Goal: Information Seeking & Learning: Learn about a topic

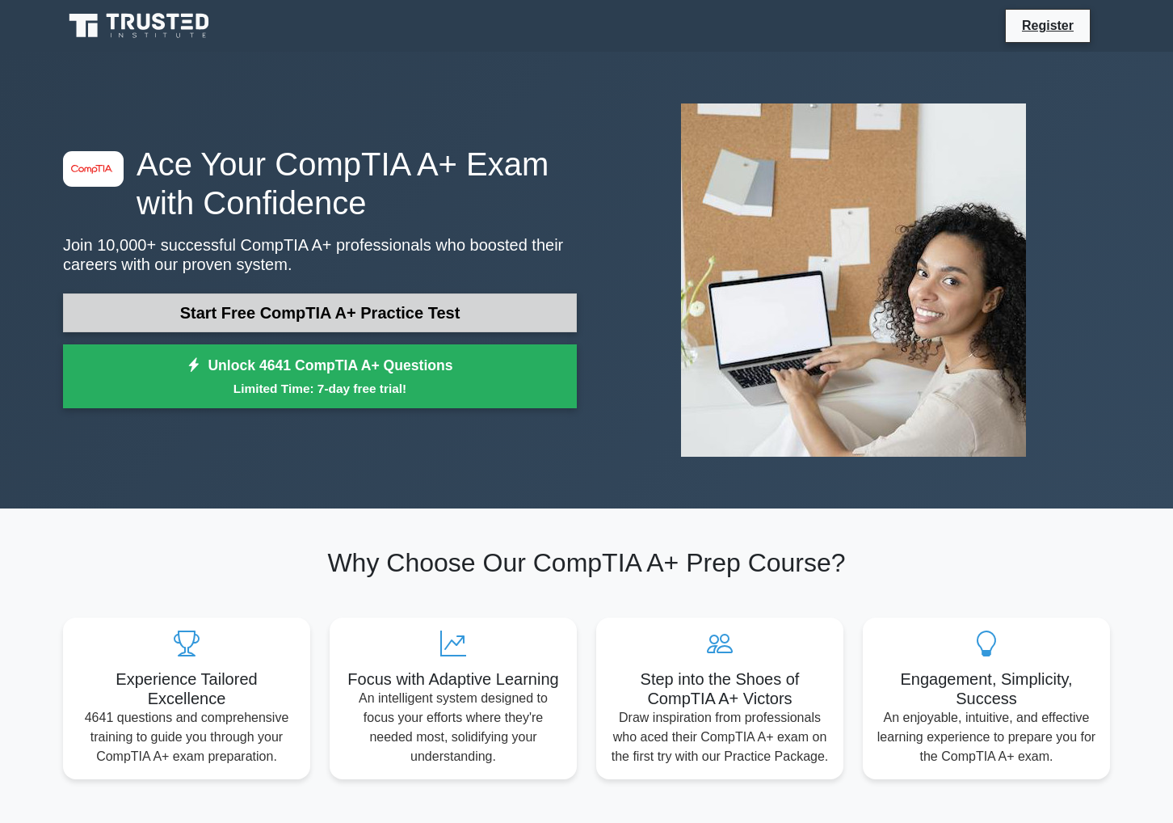
click at [482, 293] on link "Start Free CompTIA A+ Practice Test" at bounding box center [320, 312] width 514 height 39
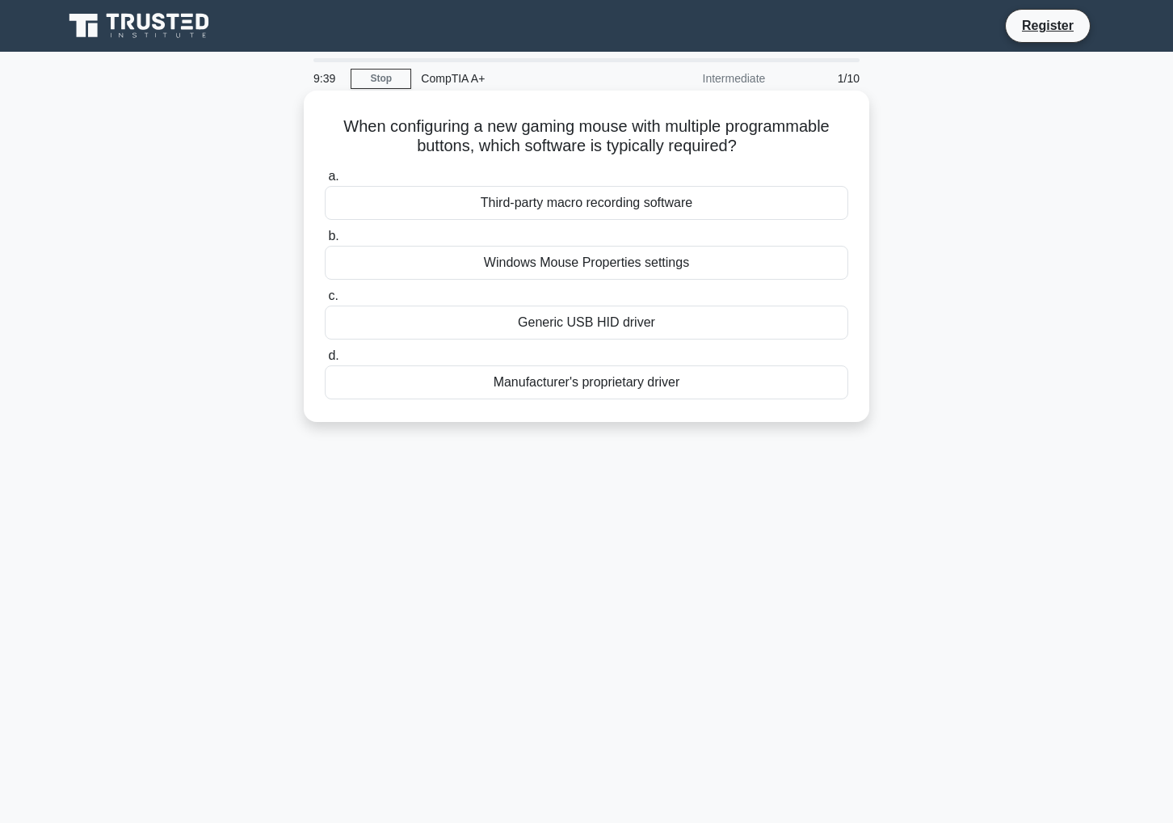
click at [597, 381] on div "Manufacturer's proprietary driver" at bounding box center [587, 382] width 524 height 34
click at [325, 361] on input "d. Manufacturer's proprietary driver" at bounding box center [325, 356] width 0 height 11
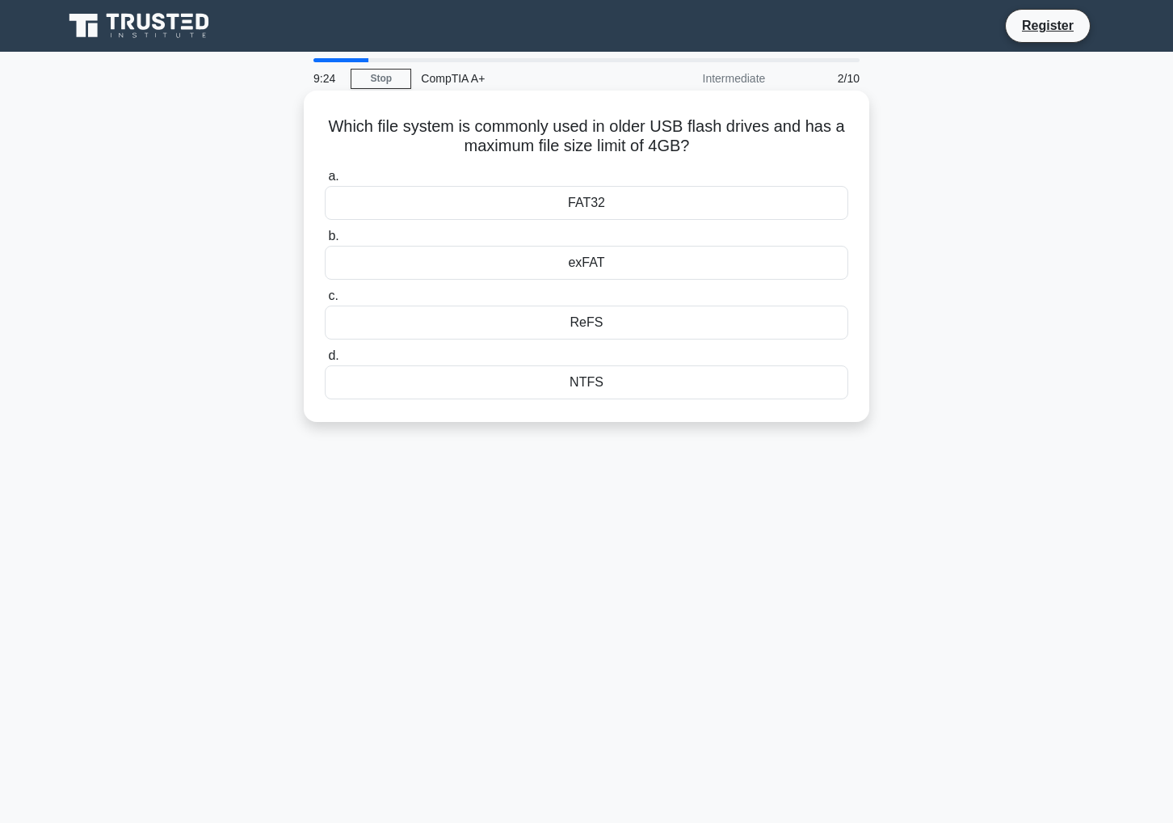
click at [590, 382] on div "NTFS" at bounding box center [587, 382] width 524 height 34
click at [325, 361] on input "d. NTFS" at bounding box center [325, 356] width 0 height 11
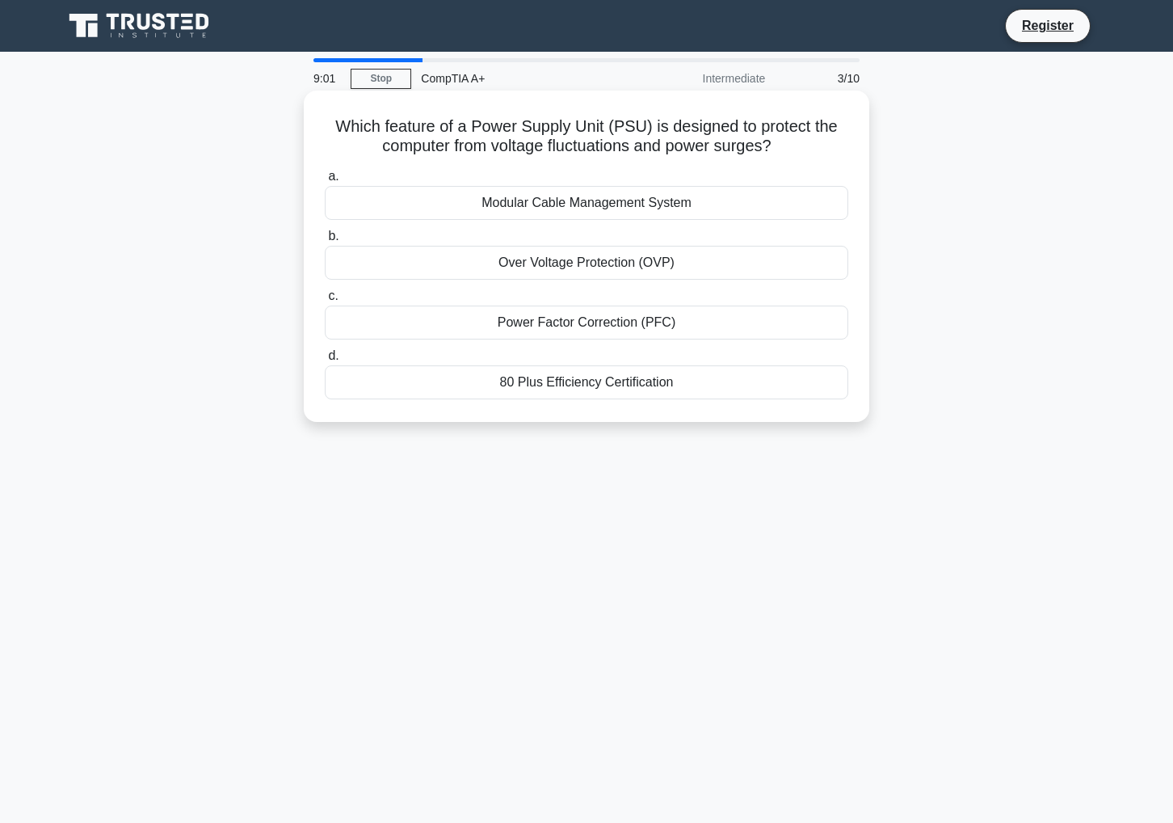
click at [617, 252] on div "Over Voltage Protection (OVP)" at bounding box center [587, 263] width 524 height 34
click at [325, 242] on input "b. Over Voltage Protection (OVP)" at bounding box center [325, 236] width 0 height 11
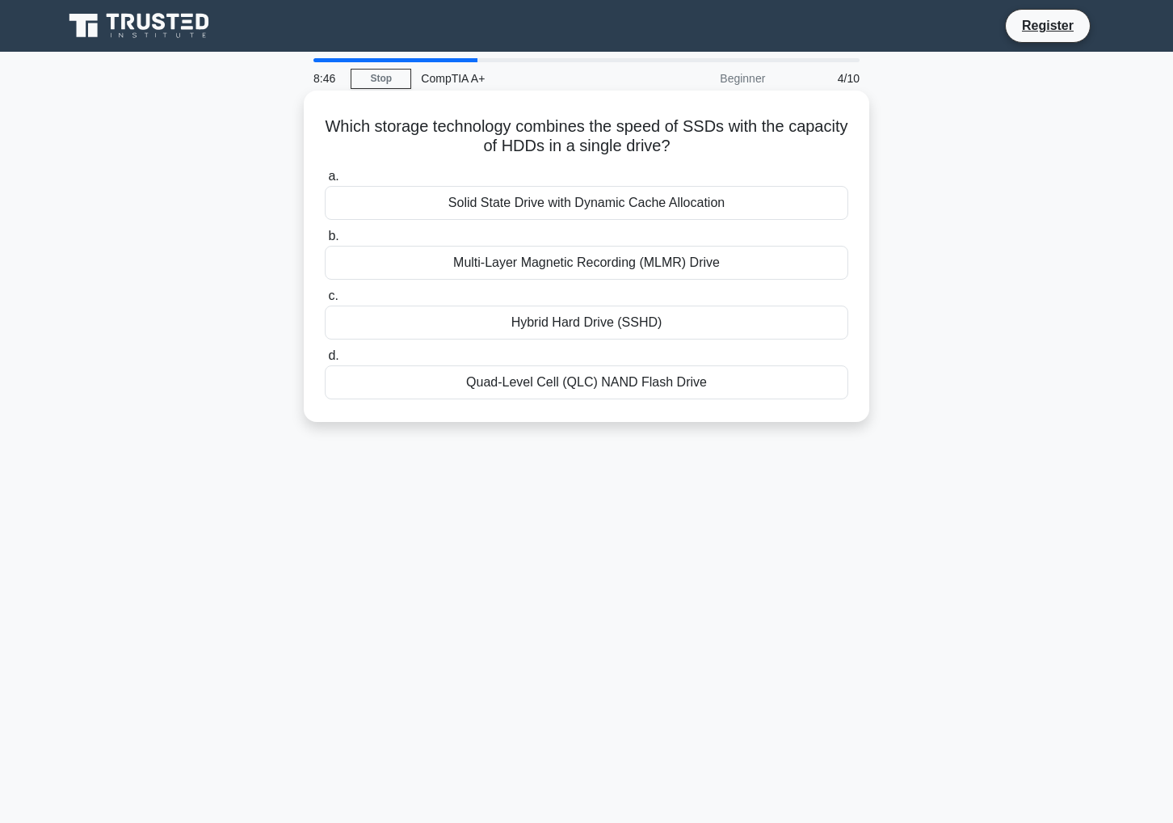
click at [617, 331] on div "Hybrid Hard Drive (SSHD)" at bounding box center [587, 322] width 524 height 34
click at [325, 301] on input "c. Hybrid Hard Drive (SSHD)" at bounding box center [325, 296] width 0 height 11
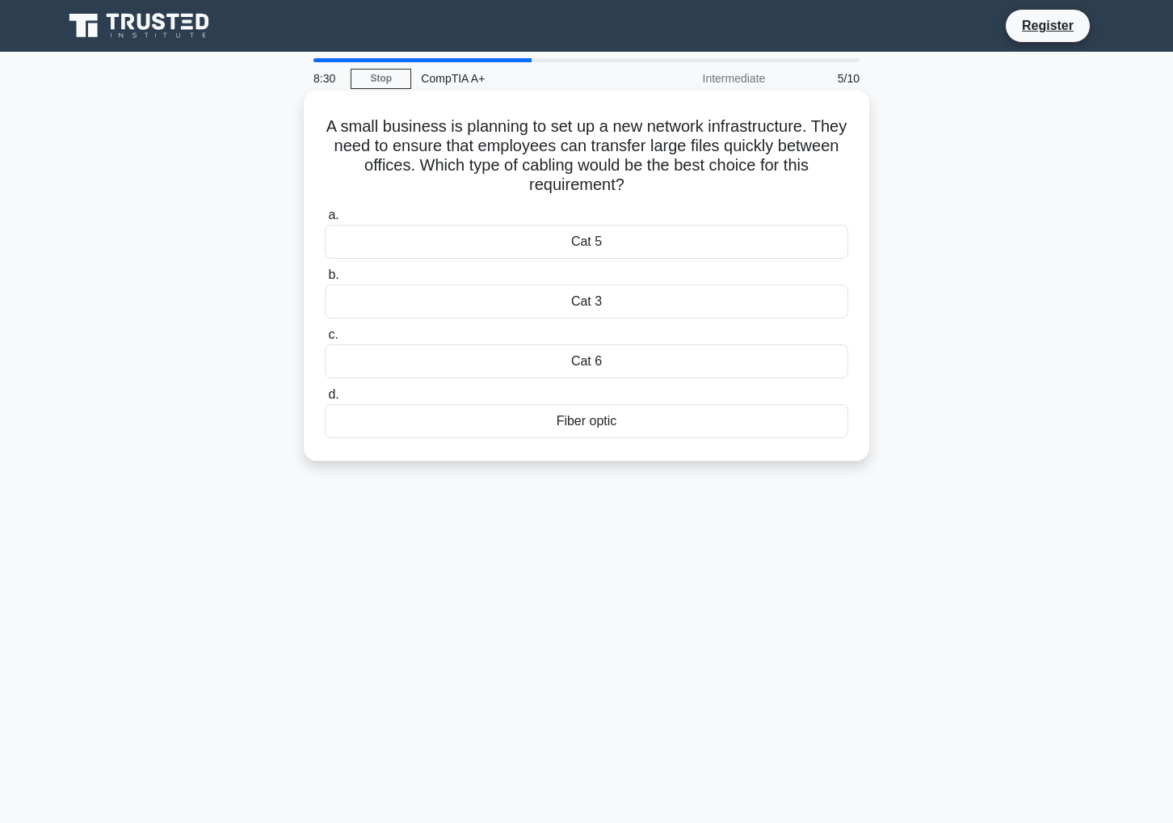
click at [604, 414] on div "Fiber optic" at bounding box center [587, 421] width 524 height 34
click at [325, 400] on input "d. Fiber optic" at bounding box center [325, 394] width 0 height 11
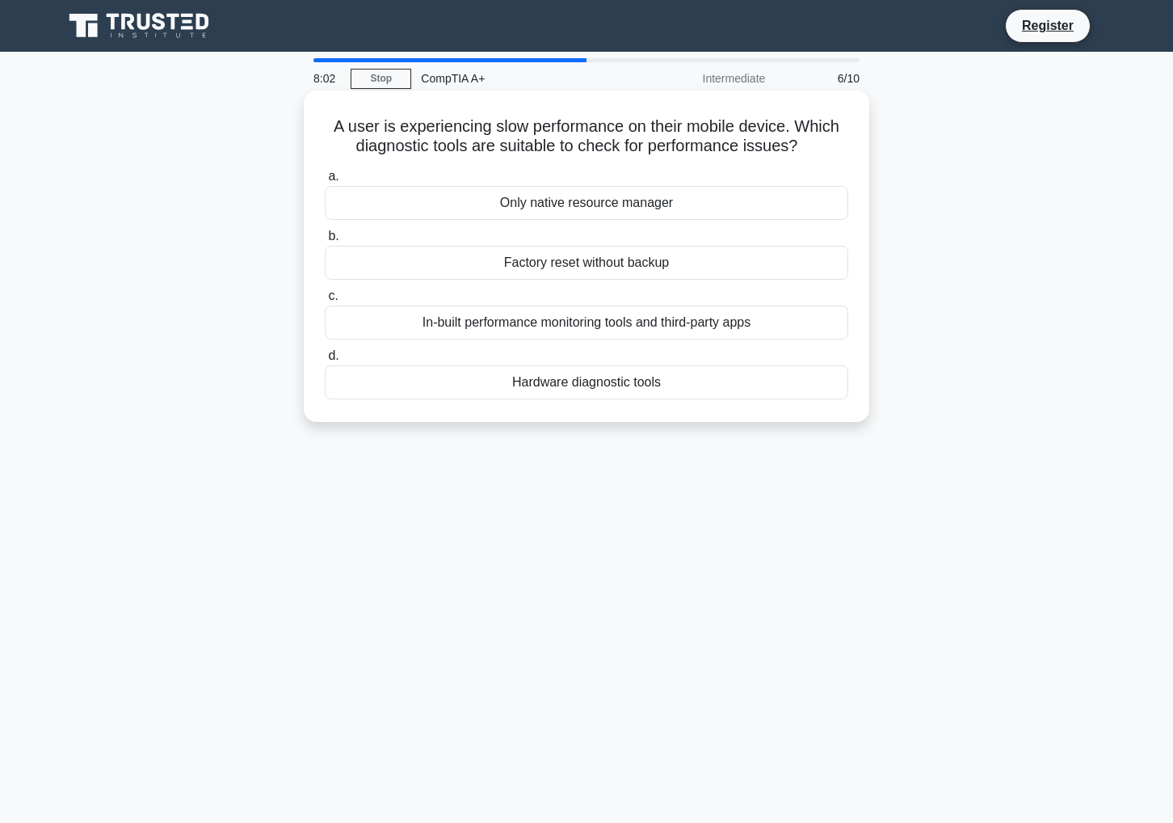
click at [607, 369] on div "Hardware diagnostic tools" at bounding box center [587, 382] width 524 height 34
click at [325, 361] on input "d. Hardware diagnostic tools" at bounding box center [325, 356] width 0 height 11
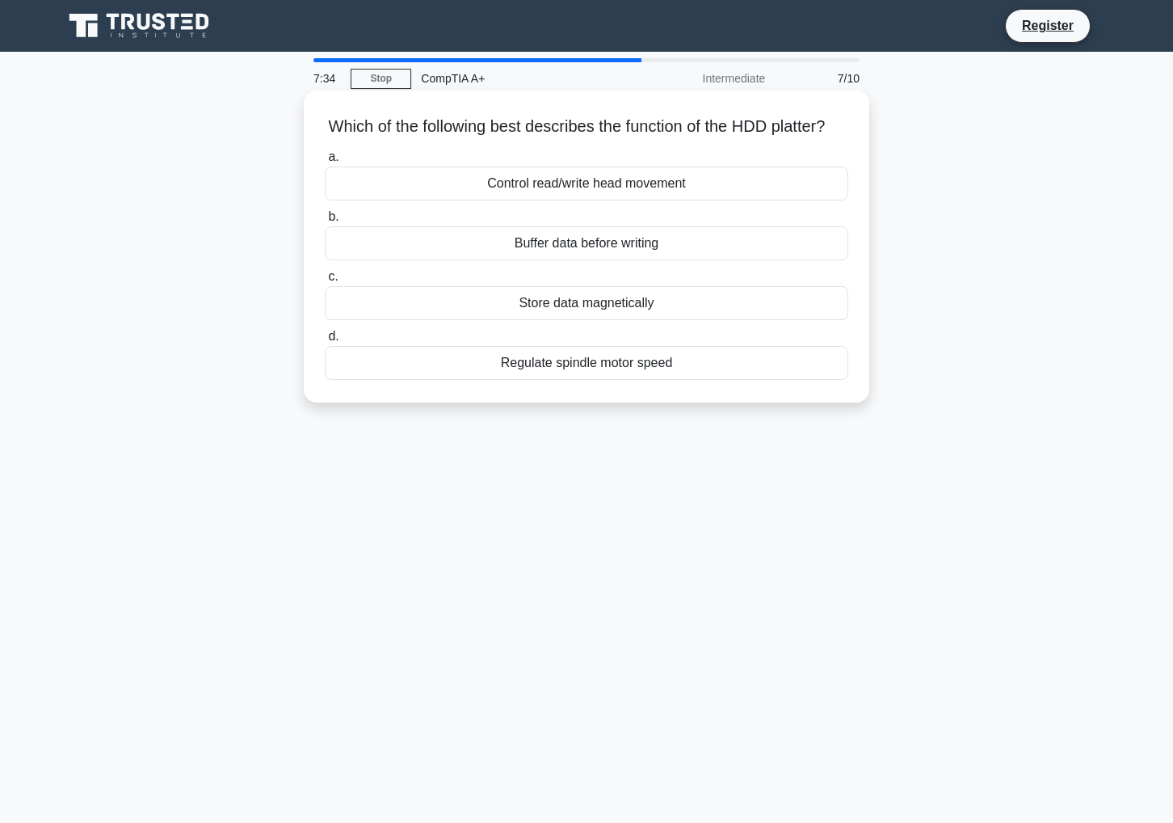
click at [661, 200] on div "Control read/write head movement" at bounding box center [587, 183] width 524 height 34
click at [325, 162] on input "a. Control read/write head movement" at bounding box center [325, 157] width 0 height 11
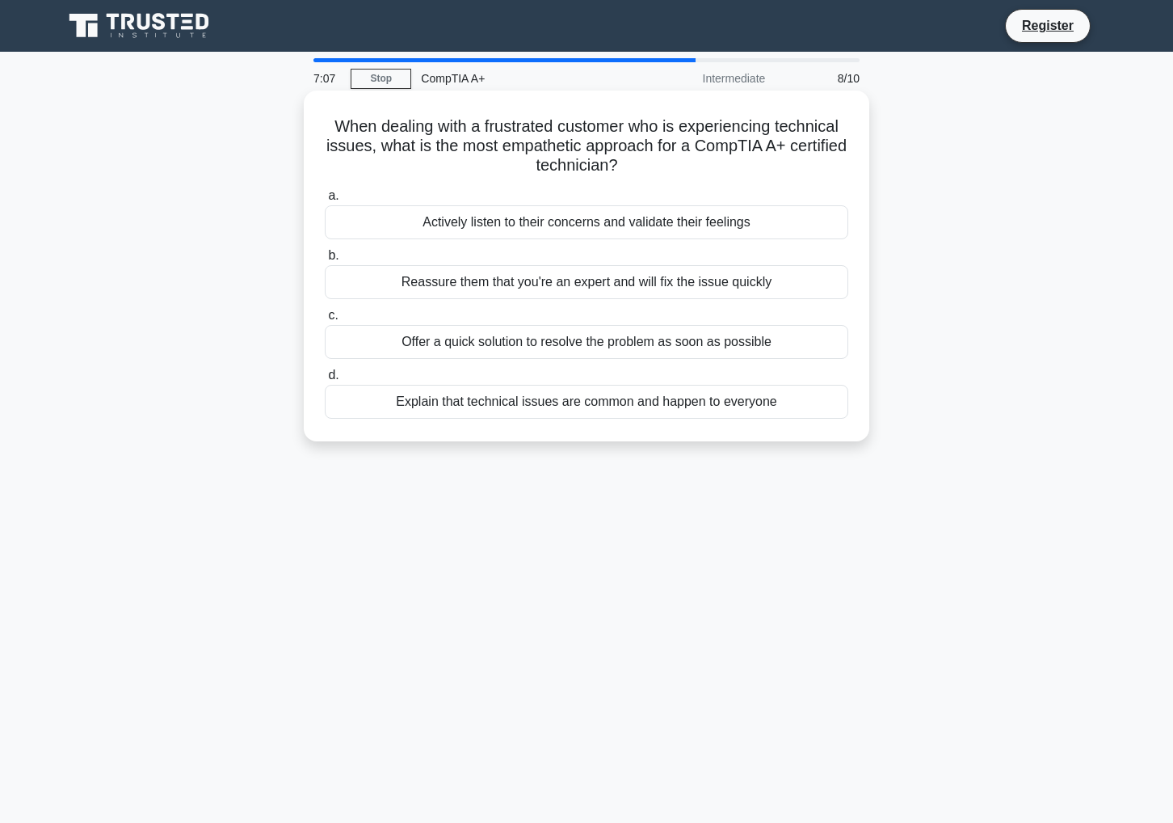
click at [657, 216] on div "Actively listen to their concerns and validate their feelings" at bounding box center [587, 222] width 524 height 34
click at [325, 201] on input "a. Actively listen to their concerns and validate their feelings" at bounding box center [325, 196] width 0 height 11
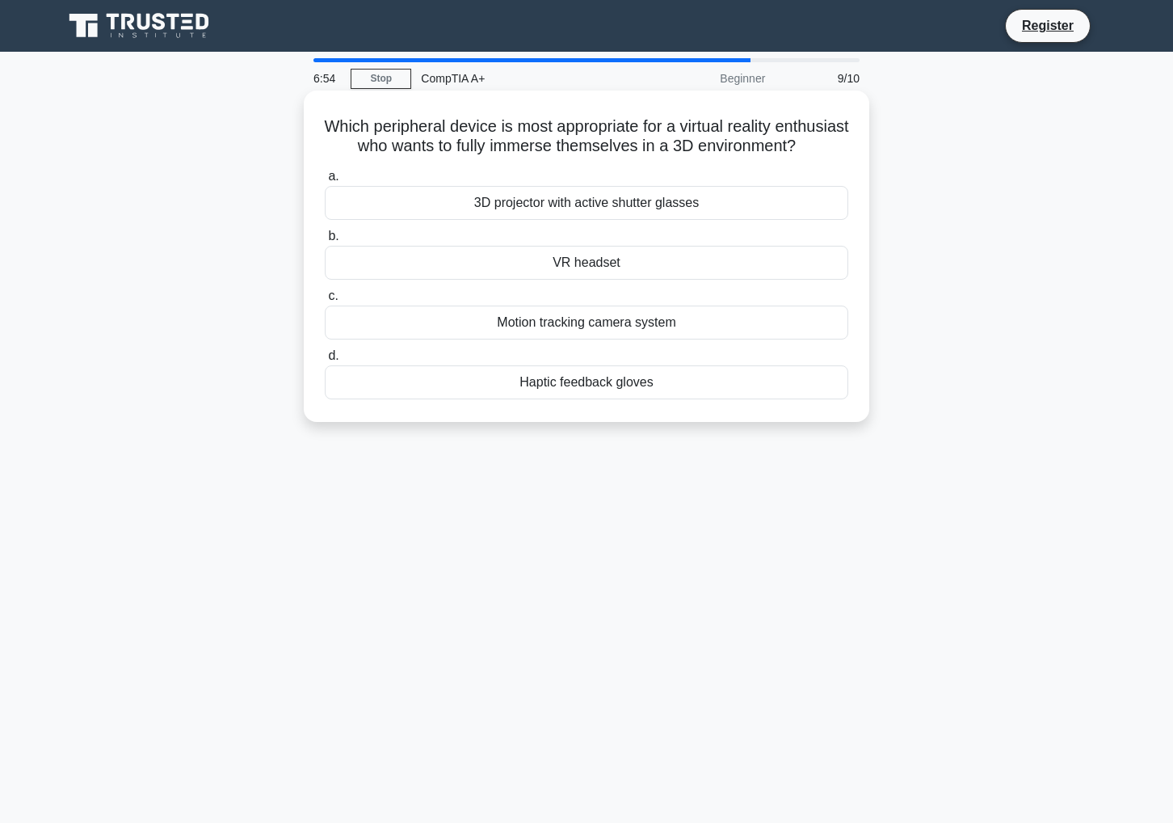
click at [599, 280] on div "VR headset" at bounding box center [587, 263] width 524 height 34
click at [325, 242] on input "b. VR headset" at bounding box center [325, 236] width 0 height 11
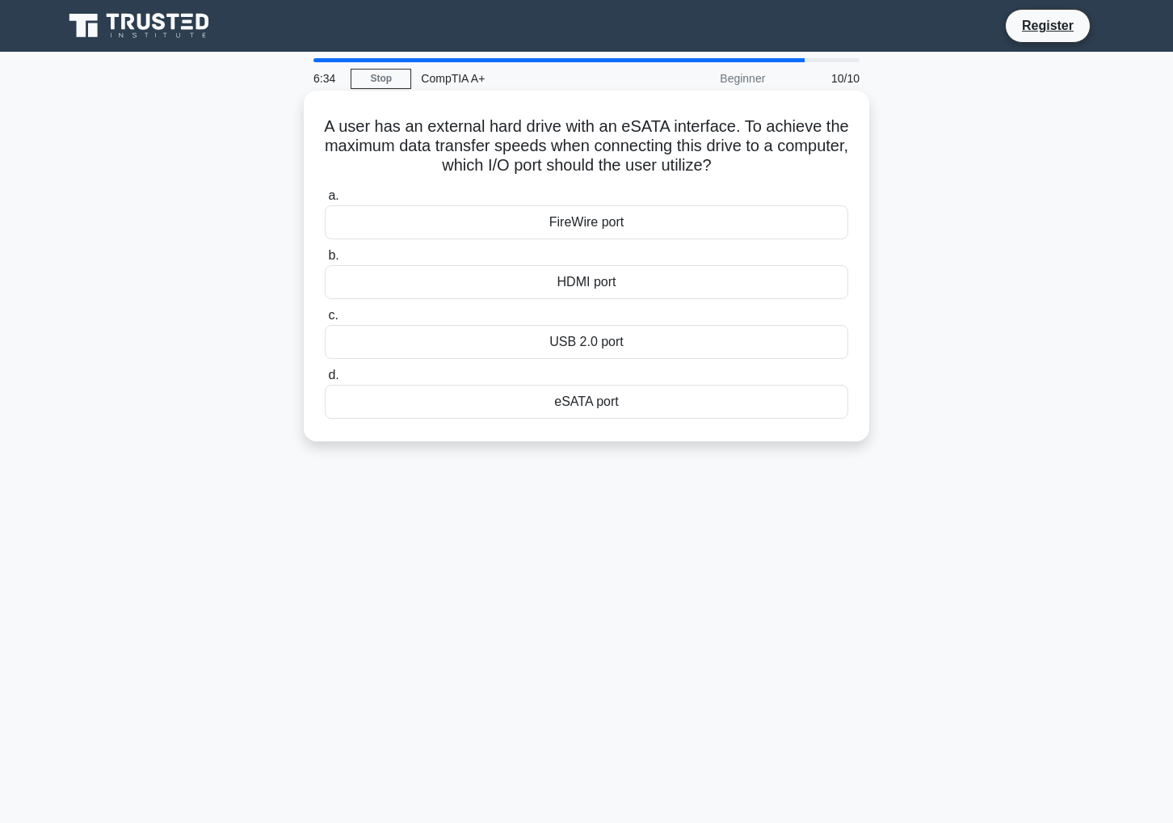
click at [602, 389] on div "eSATA port" at bounding box center [587, 402] width 524 height 34
click at [325, 381] on input "d. eSATA port" at bounding box center [325, 375] width 0 height 11
